Goal: Task Accomplishment & Management: Complete application form

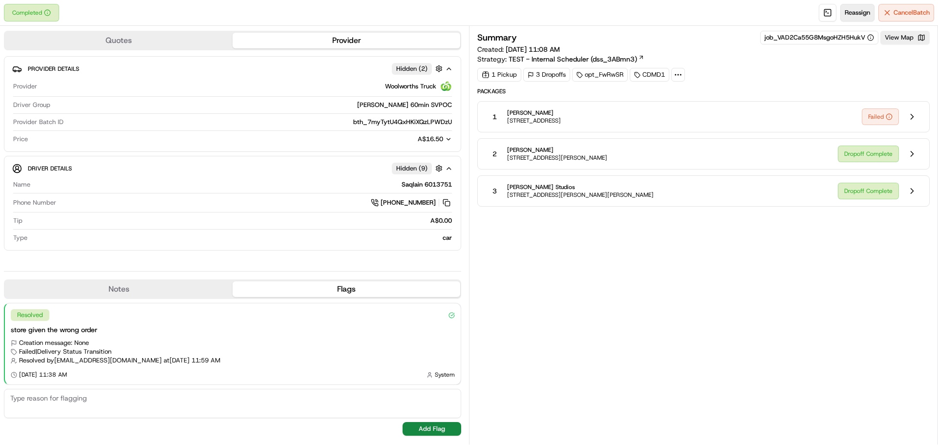
click at [853, 11] on span "Reassign" at bounding box center [857, 12] width 25 height 9
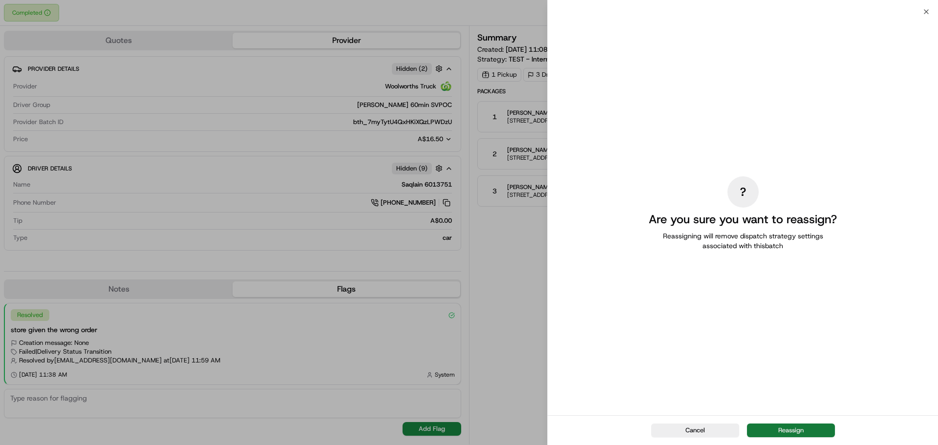
click at [793, 431] on button "Reassign" at bounding box center [791, 431] width 88 height 14
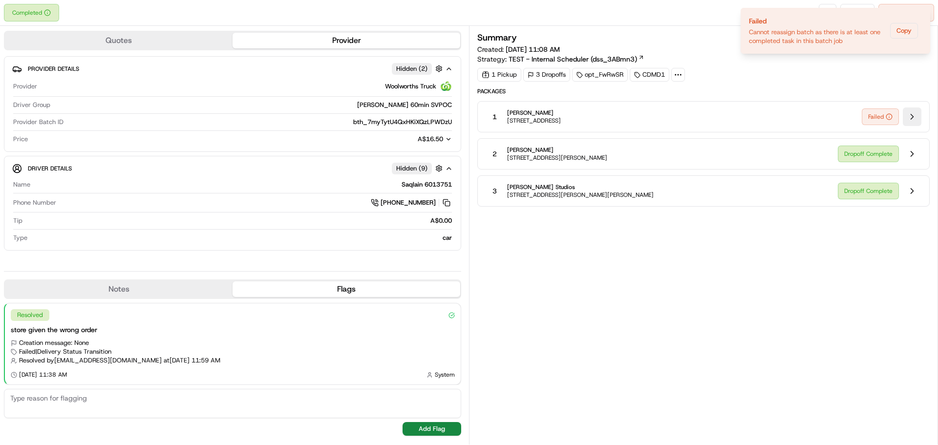
click at [911, 116] on button at bounding box center [912, 117] width 19 height 19
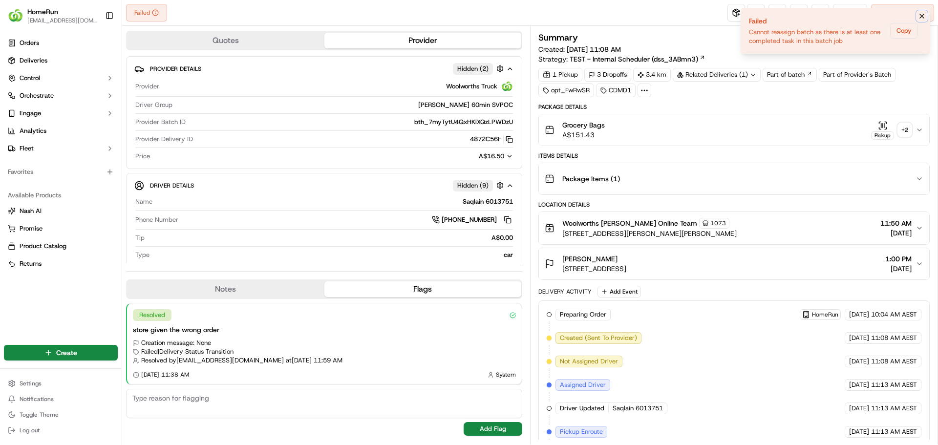
click at [921, 16] on icon "Notifications (F8)" at bounding box center [922, 16] width 8 height 8
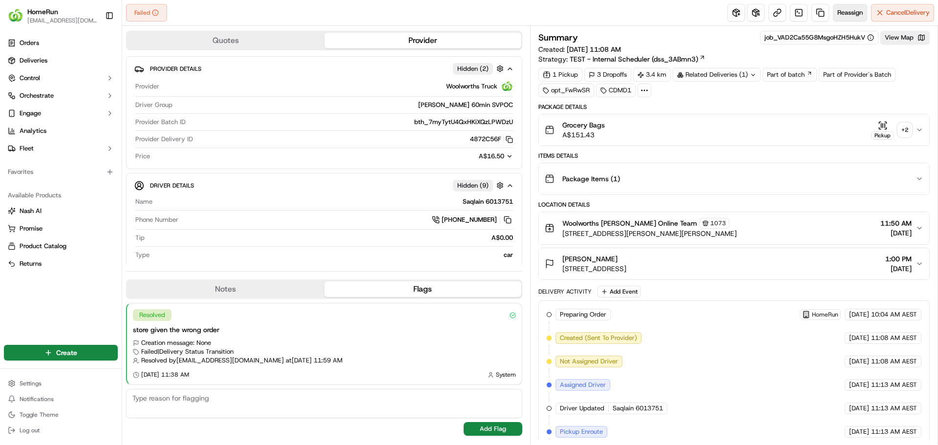
click at [839, 10] on span "Reassign" at bounding box center [850, 12] width 25 height 9
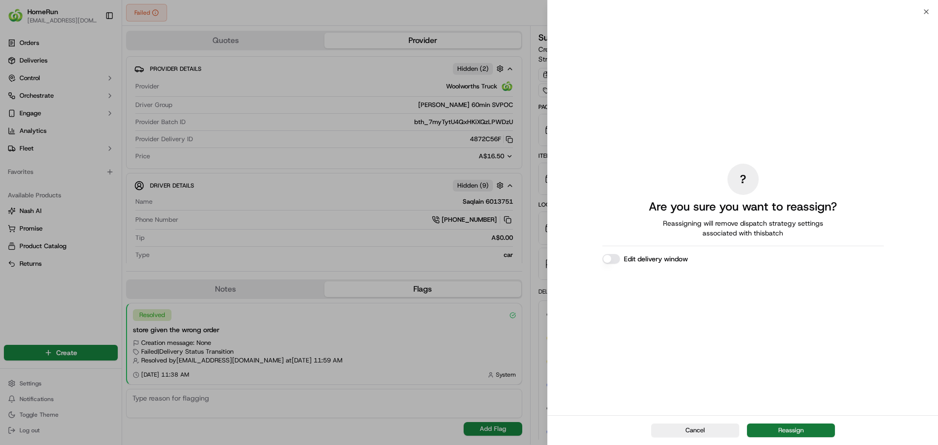
click at [790, 428] on button "Reassign" at bounding box center [791, 431] width 88 height 14
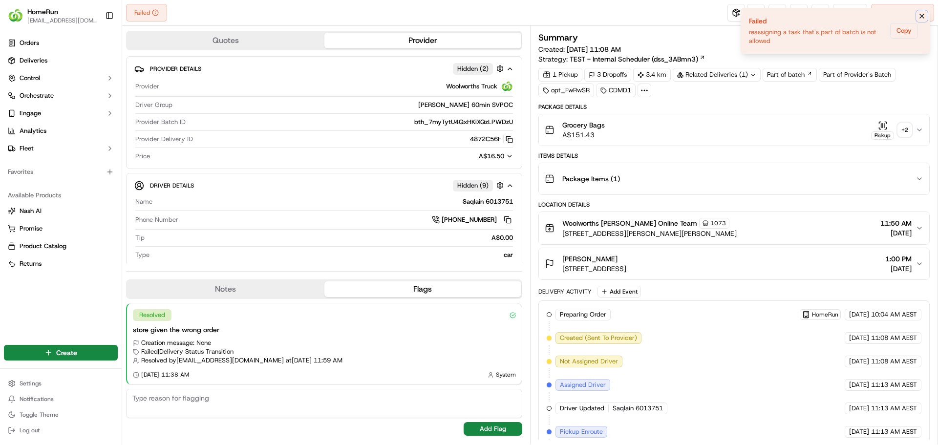
click at [921, 16] on icon "Notifications (F8)" at bounding box center [922, 16] width 8 height 8
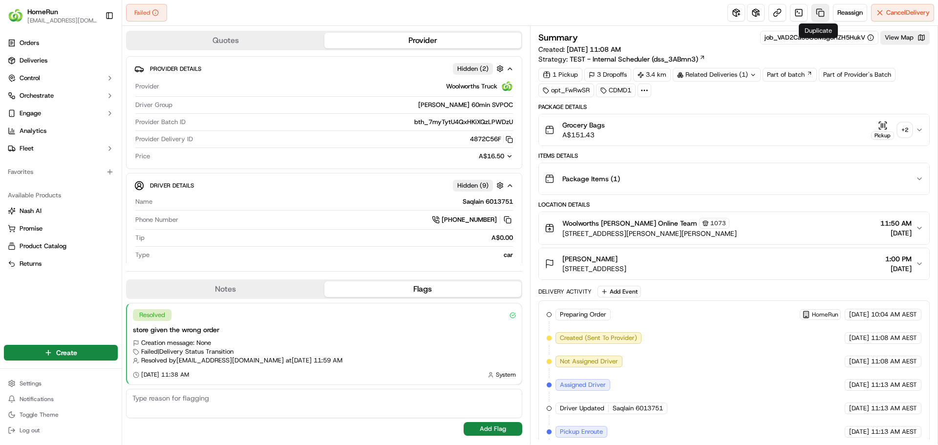
click at [817, 12] on link at bounding box center [821, 13] width 18 height 18
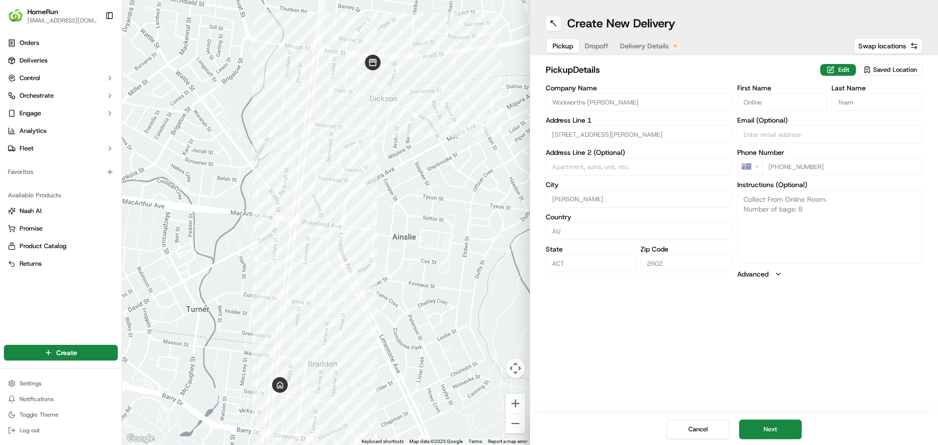
click at [644, 40] on button "Delivery Details" at bounding box center [649, 46] width 71 height 14
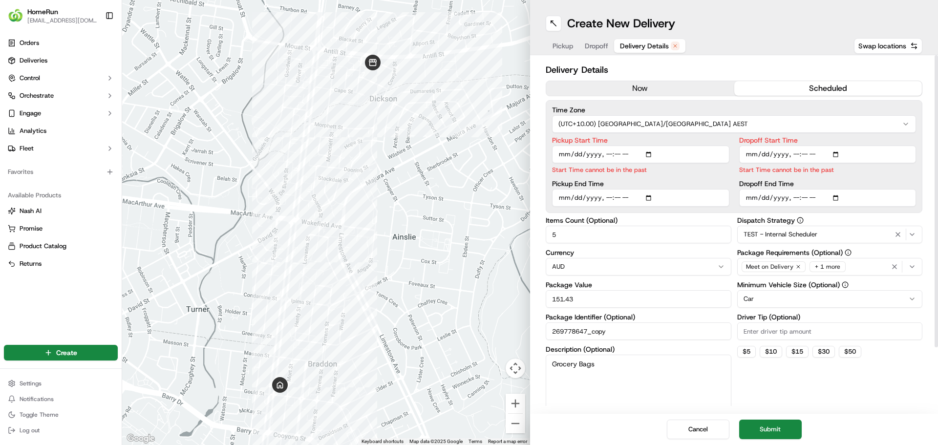
click at [635, 84] on button "now" at bounding box center [640, 88] width 188 height 15
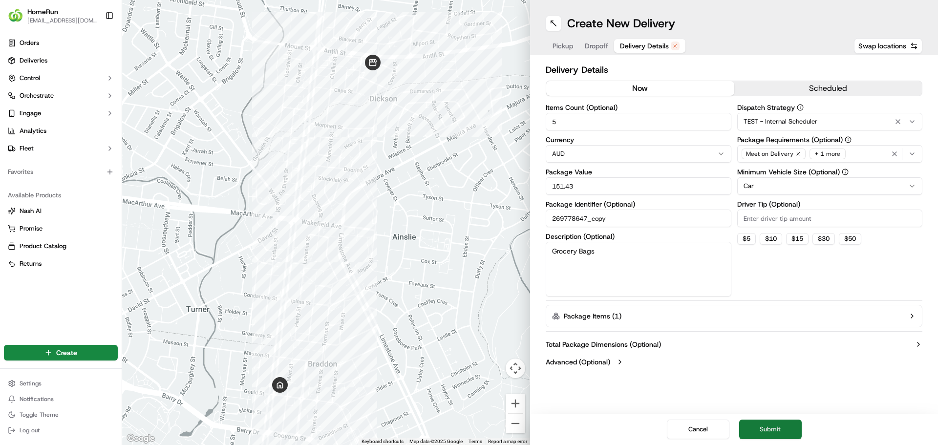
click at [775, 430] on button "Submit" at bounding box center [770, 430] width 63 height 20
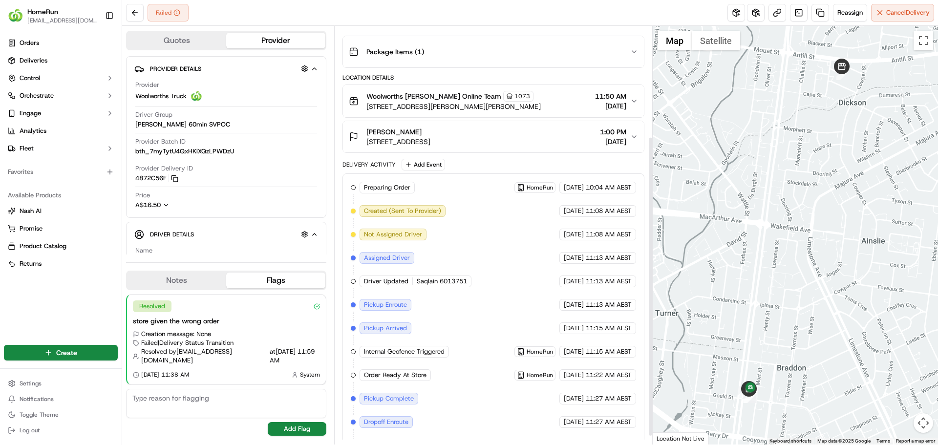
scroll to position [166, 0]
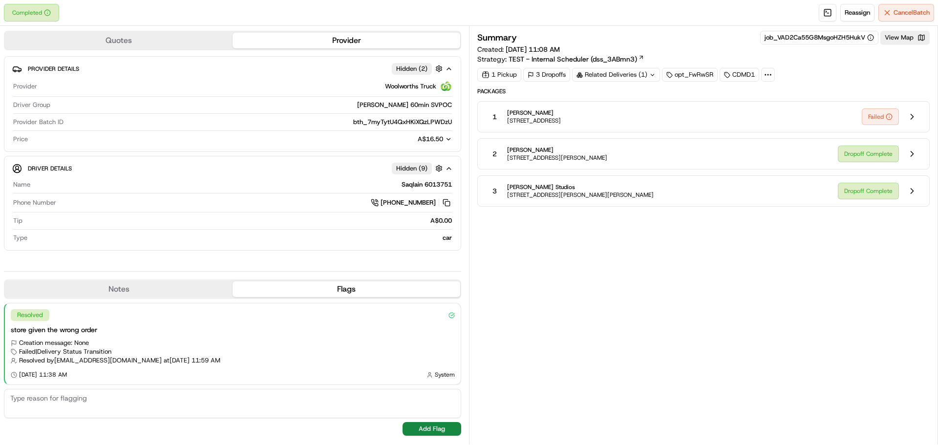
click at [540, 114] on span "[PERSON_NAME]" at bounding box center [534, 113] width 54 height 8
click at [910, 114] on button at bounding box center [912, 117] width 19 height 19
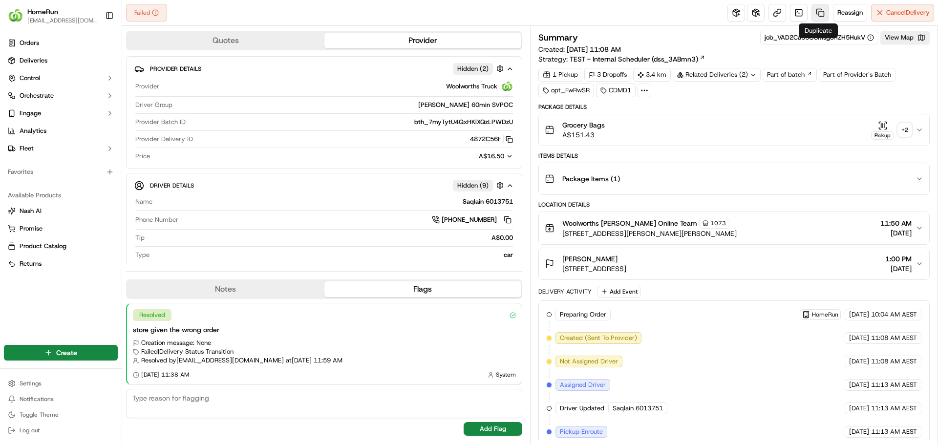
click at [818, 14] on link at bounding box center [821, 13] width 18 height 18
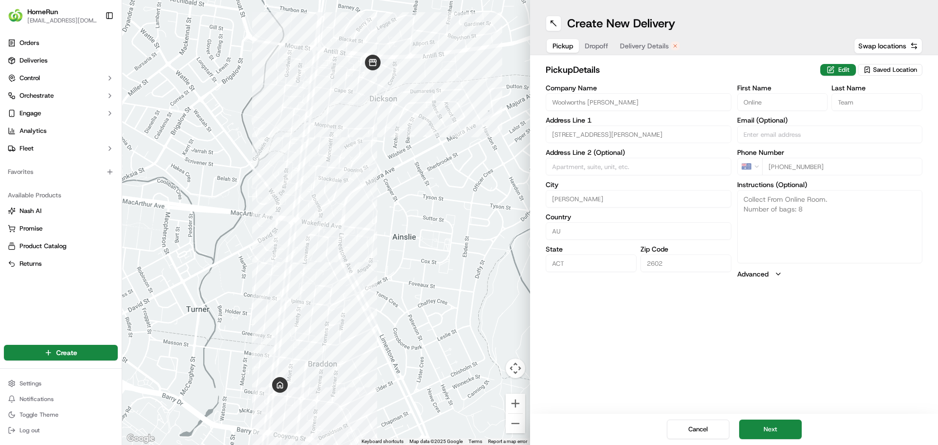
click at [654, 45] on span "Delivery Details" at bounding box center [644, 46] width 49 height 10
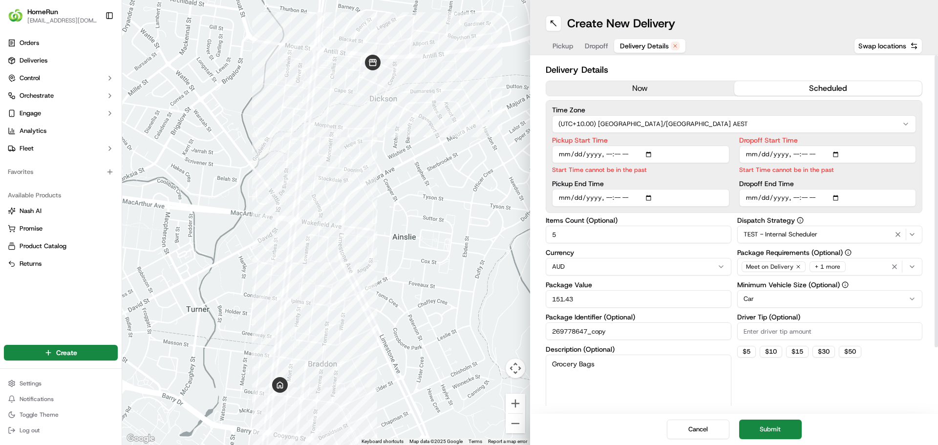
click at [630, 91] on button "now" at bounding box center [640, 88] width 188 height 15
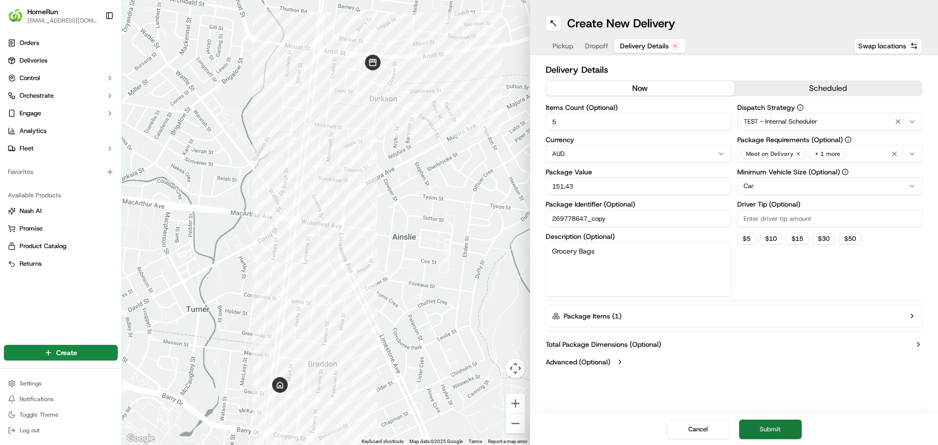
click at [772, 426] on button "Submit" at bounding box center [770, 430] width 63 height 20
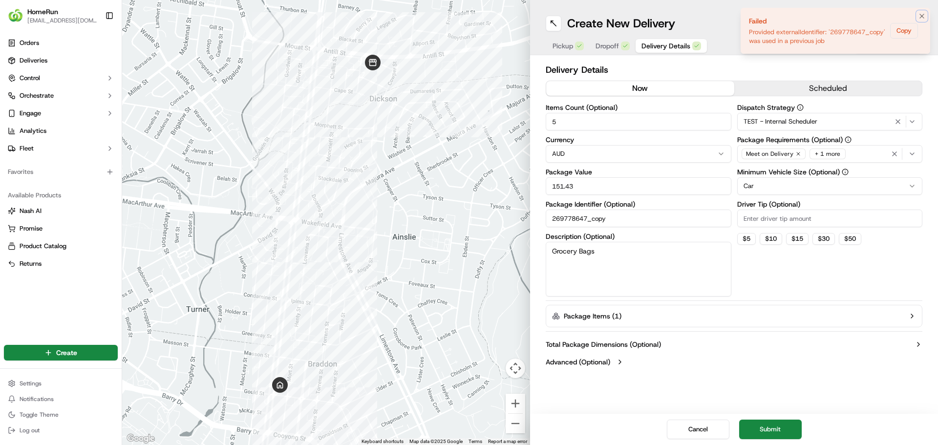
drag, startPoint x: 921, startPoint y: 13, endPoint x: 917, endPoint y: 18, distance: 5.9
click at [921, 15] on icon "Notifications (F8)" at bounding box center [922, 16] width 8 height 8
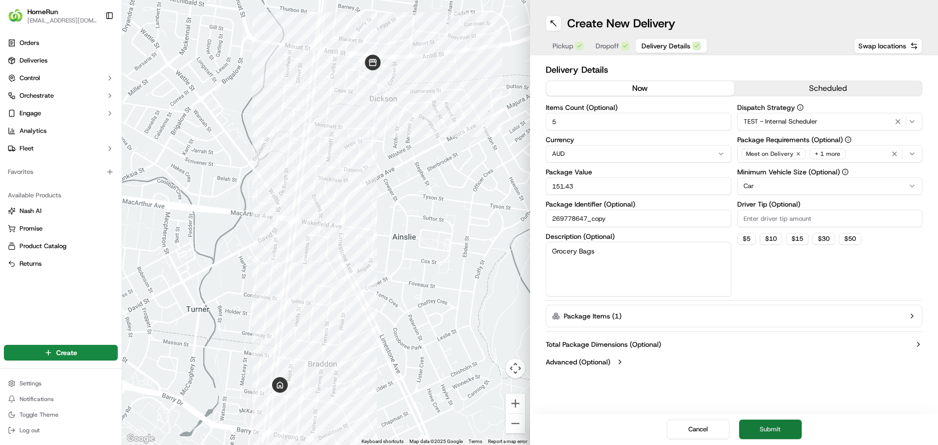
click at [772, 428] on button "Submit" at bounding box center [770, 430] width 63 height 20
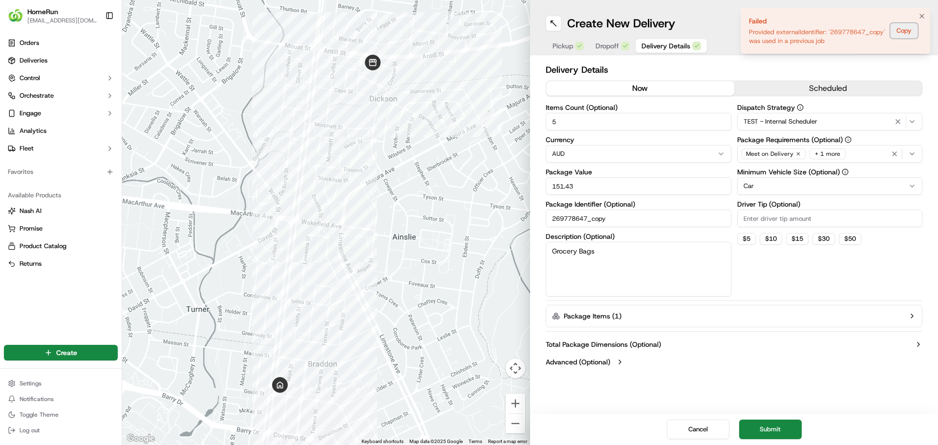
click at [902, 33] on button "Copy" at bounding box center [904, 31] width 28 height 16
click at [920, 15] on icon "Notifications (F8)" at bounding box center [922, 16] width 8 height 8
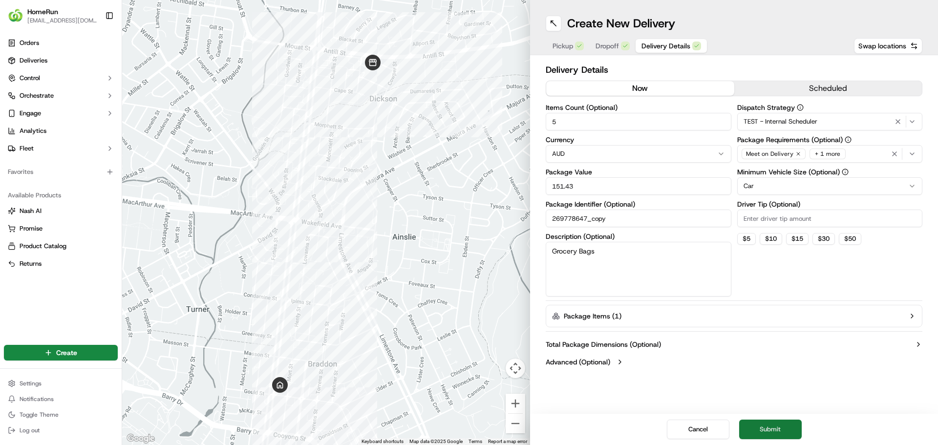
click at [781, 437] on button "Submit" at bounding box center [770, 430] width 63 height 20
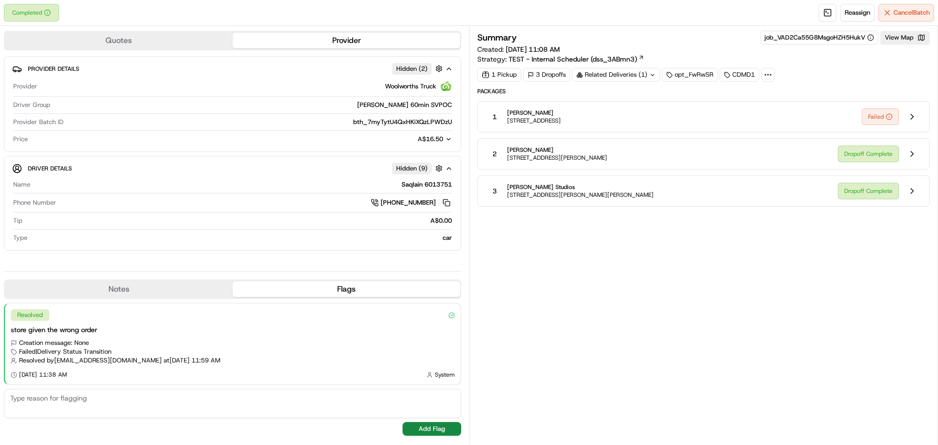
click at [522, 119] on span "[STREET_ADDRESS]" at bounding box center [534, 121] width 54 height 8
click at [917, 114] on button at bounding box center [912, 117] width 19 height 19
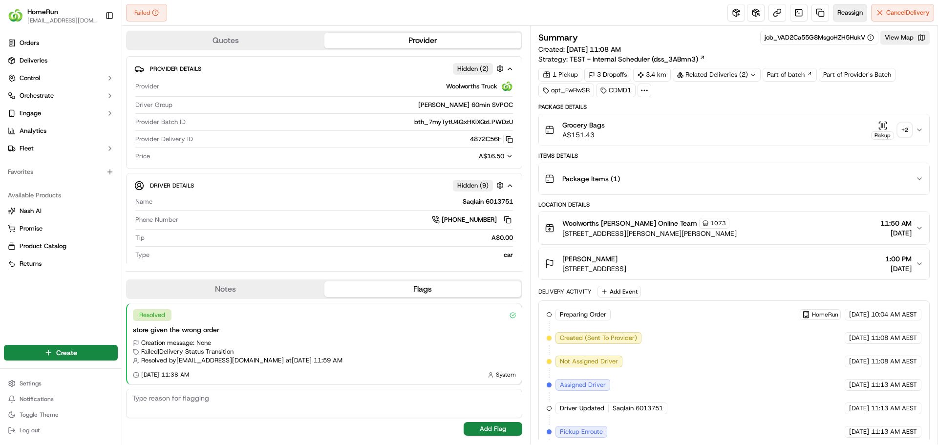
click at [852, 12] on span "Reassign" at bounding box center [850, 12] width 25 height 9
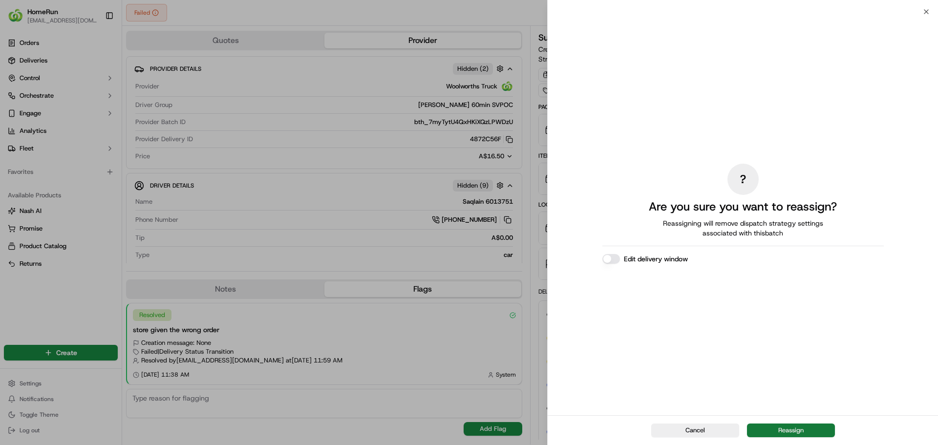
click at [820, 432] on button "Reassign" at bounding box center [791, 431] width 88 height 14
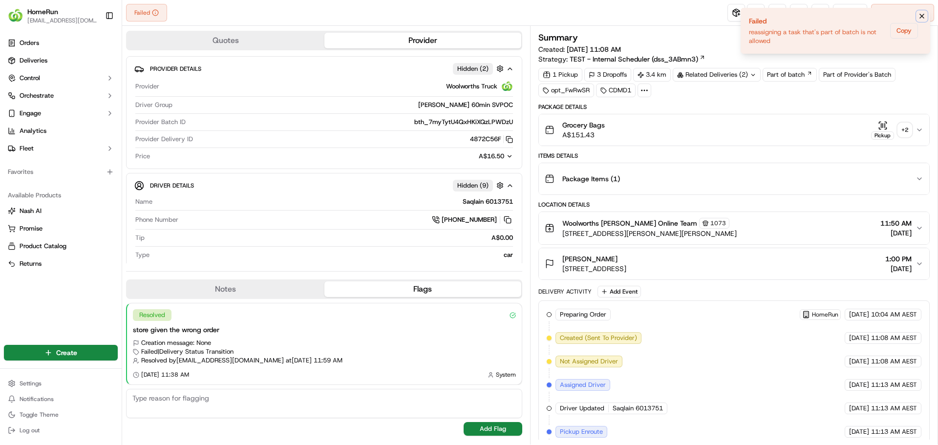
click at [919, 16] on icon "Notifications (F8)" at bounding box center [922, 16] width 8 height 8
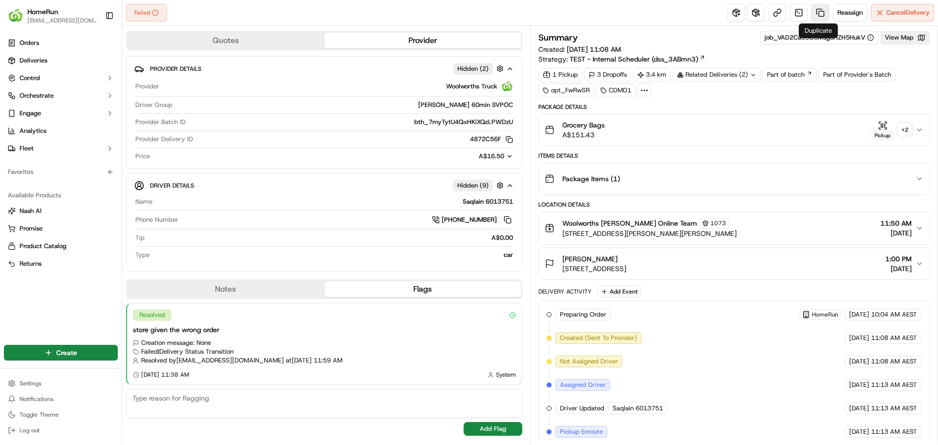
click at [822, 9] on link at bounding box center [821, 13] width 18 height 18
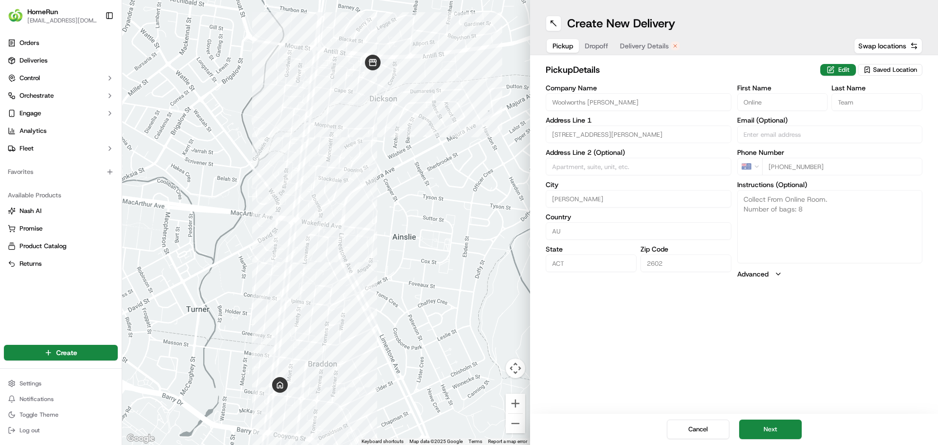
click at [647, 47] on span "Delivery Details" at bounding box center [644, 46] width 49 height 10
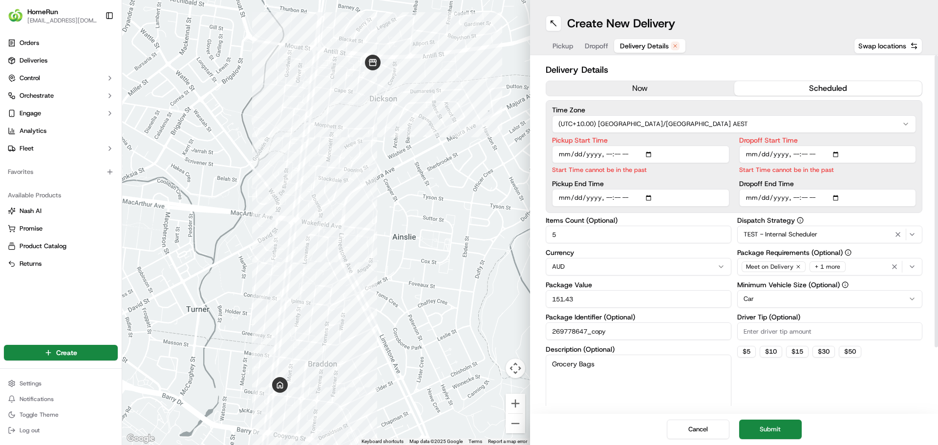
click at [627, 85] on button "now" at bounding box center [640, 88] width 188 height 15
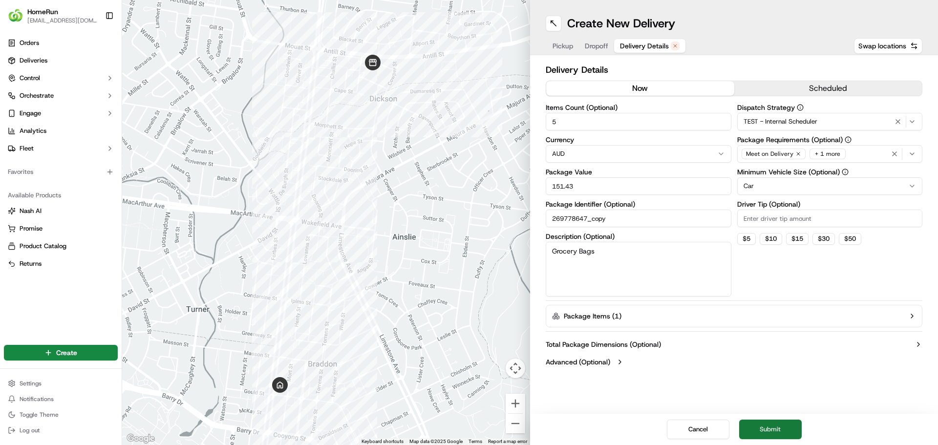
click at [769, 435] on button "Submit" at bounding box center [770, 430] width 63 height 20
